Goal: Transaction & Acquisition: Obtain resource

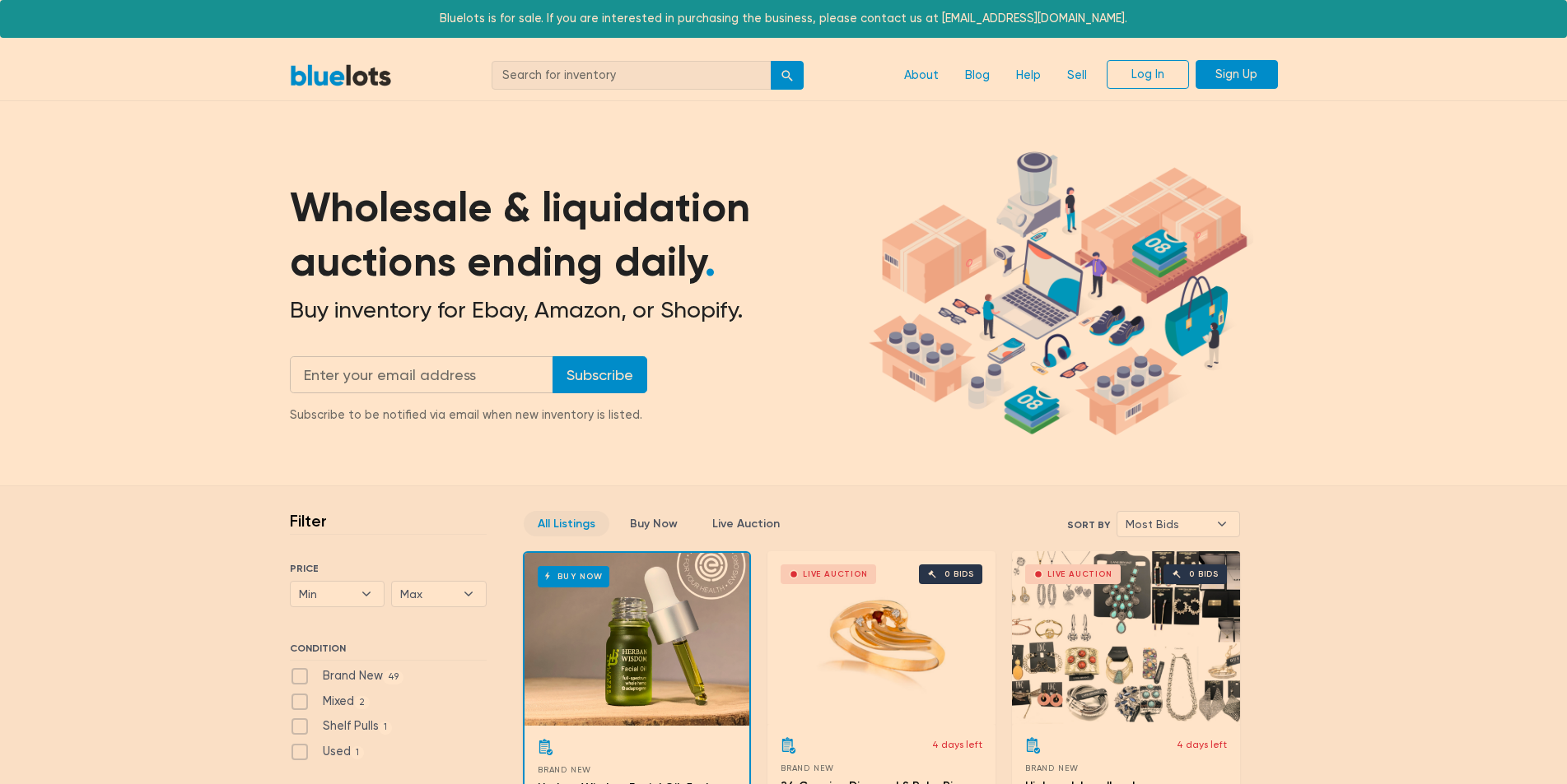
drag, startPoint x: 1580, startPoint y: 87, endPoint x: 1580, endPoint y: 96, distance: 9.0
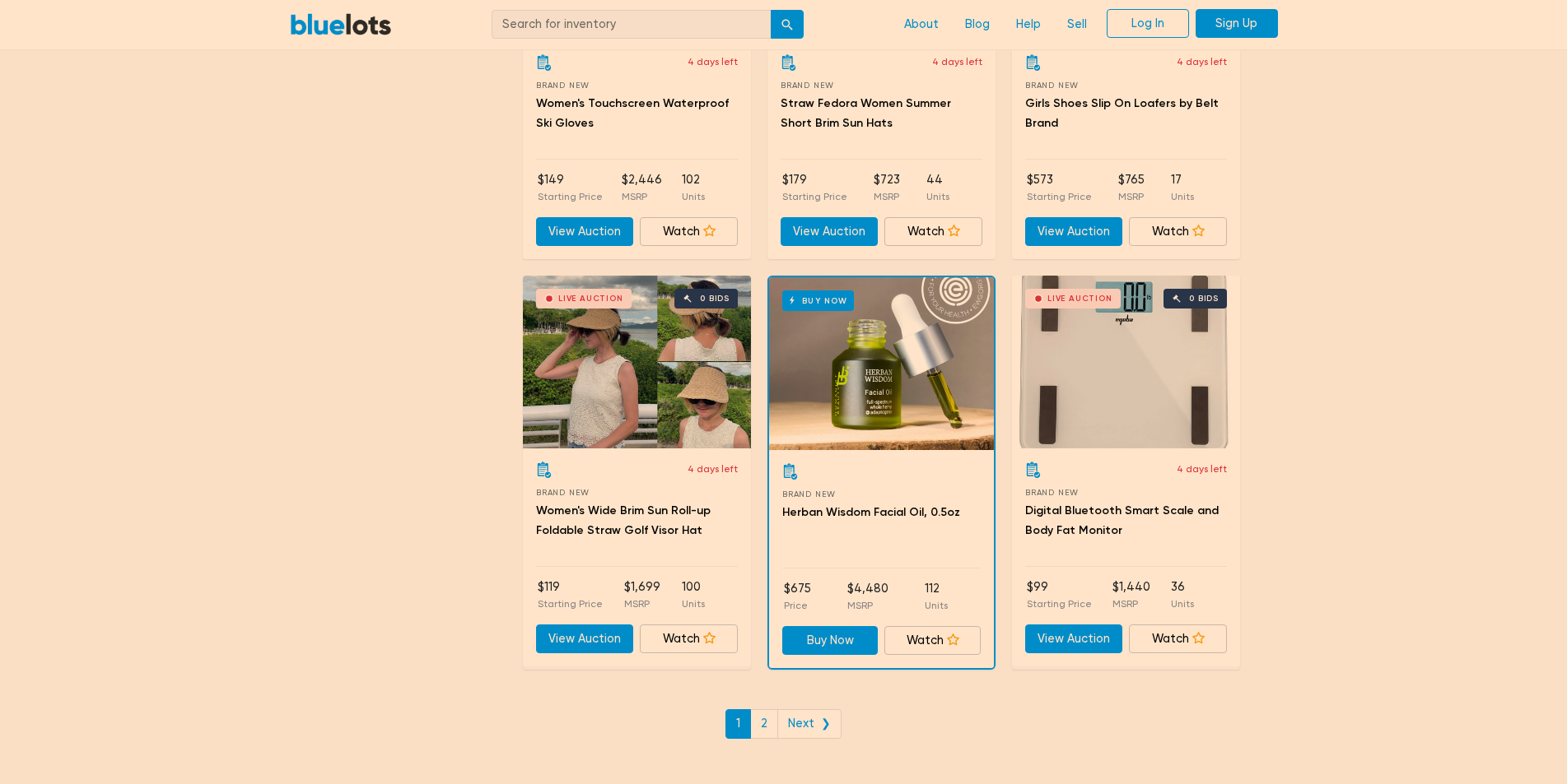
scroll to position [6905, 0]
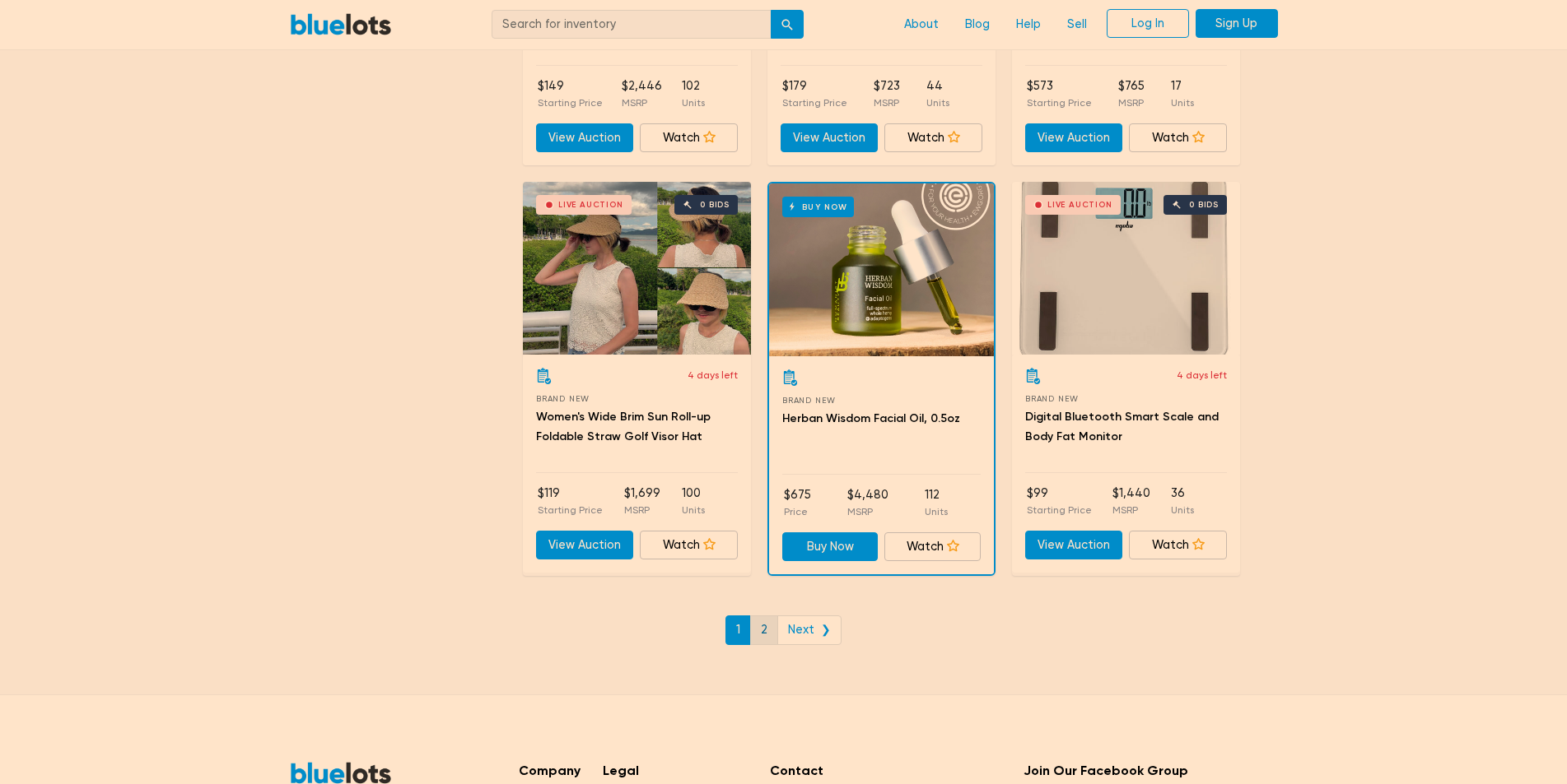
click at [767, 625] on link "2" at bounding box center [764, 630] width 28 height 29
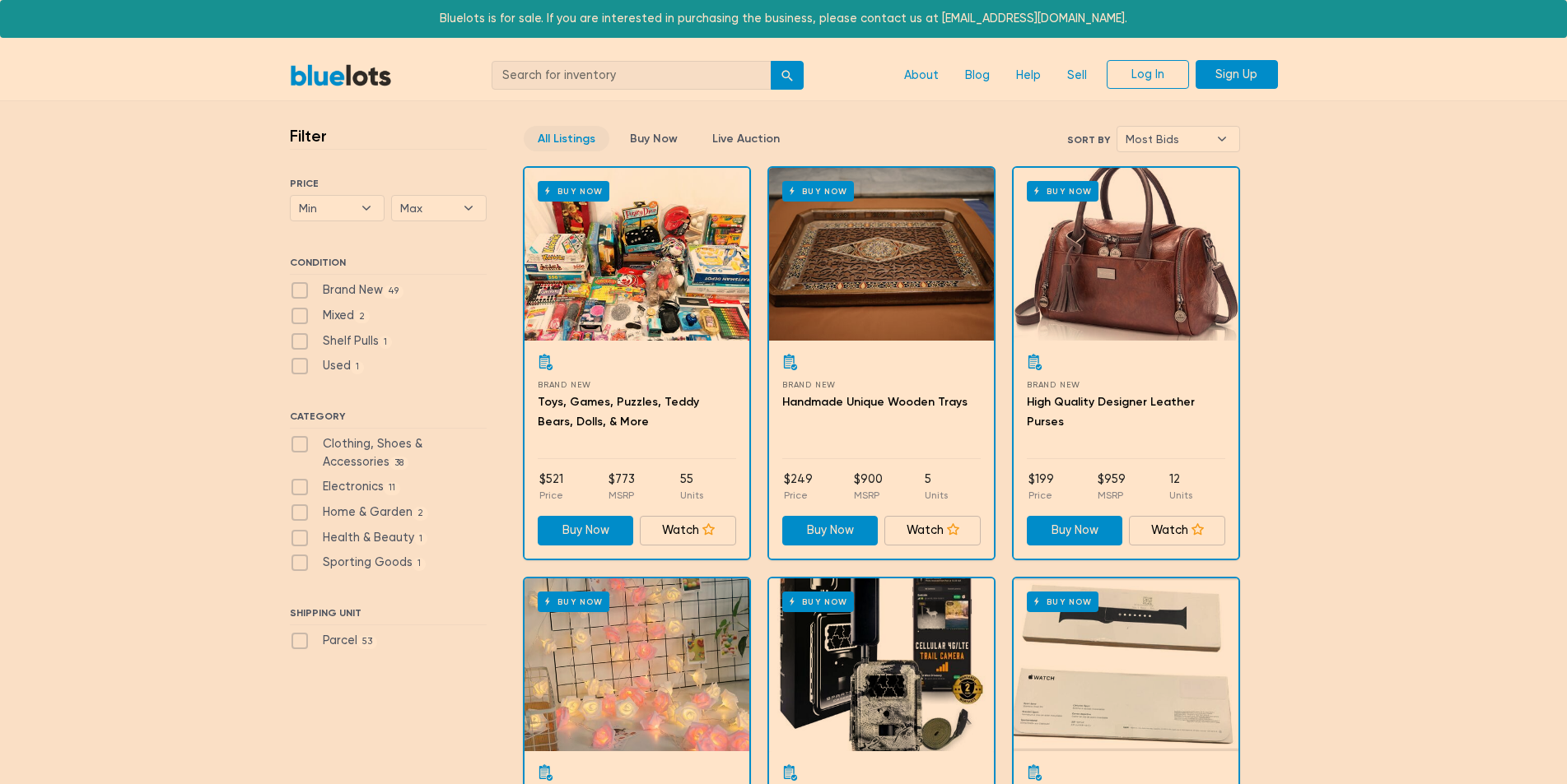
click at [362, 288] on label "Brand New 49" at bounding box center [346, 290] width 115 height 18
click at [300, 288] on New"] "Brand New 49" at bounding box center [295, 287] width 11 height 11
checkbox New"] "true"
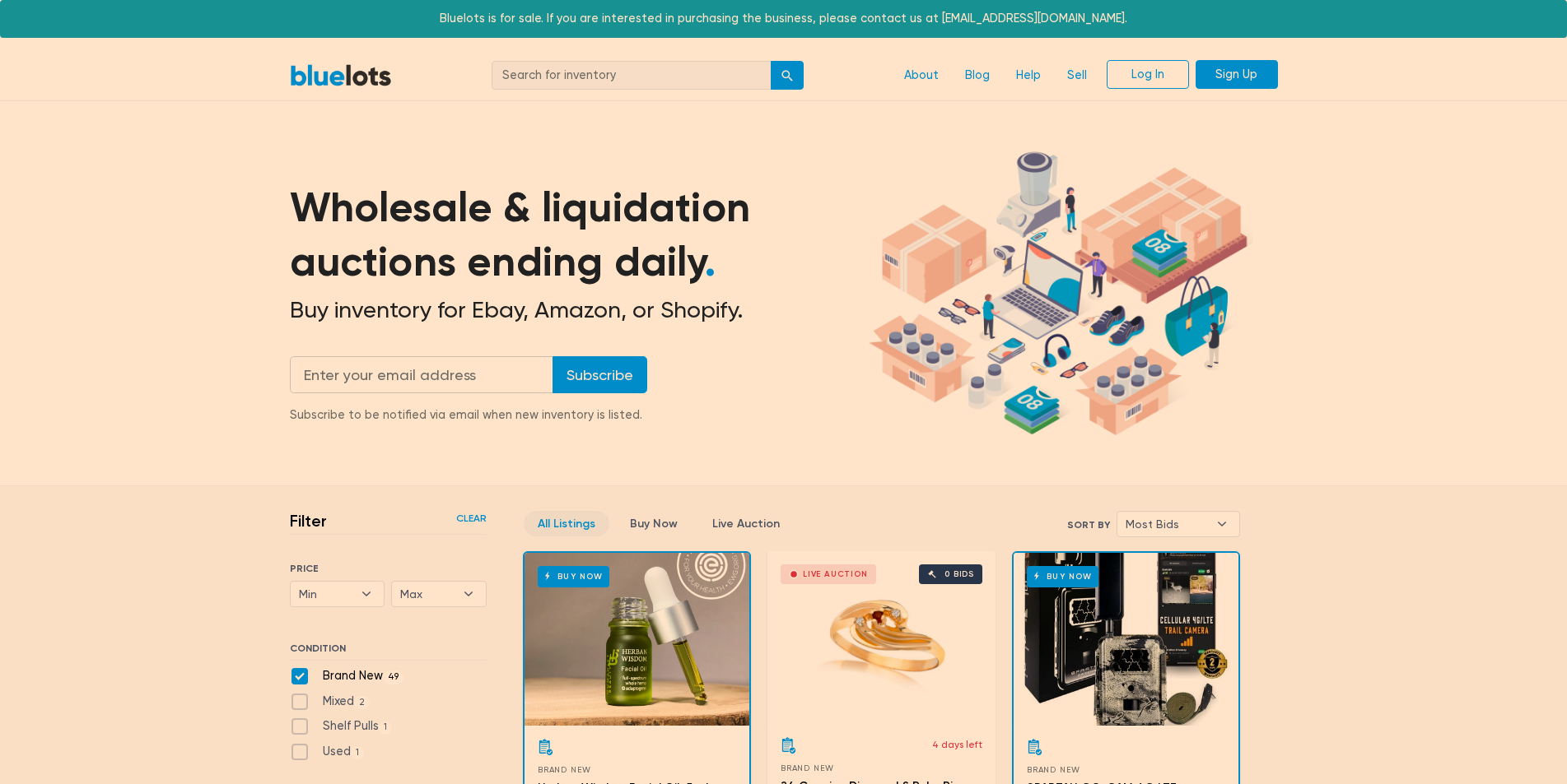
scroll to position [443, 0]
